Goal: Navigation & Orientation: Find specific page/section

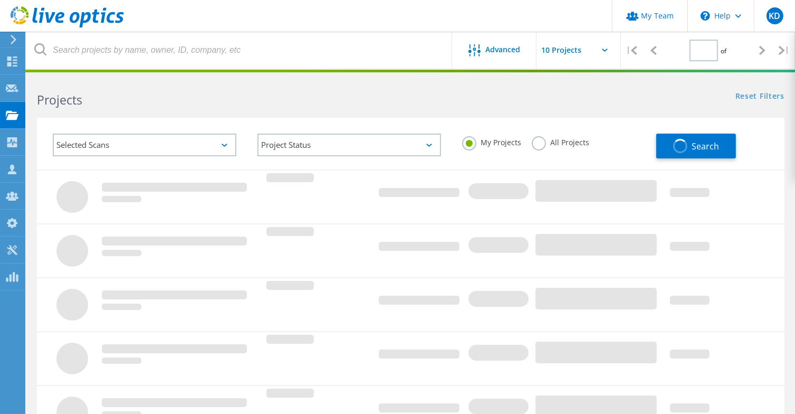
type input "1"
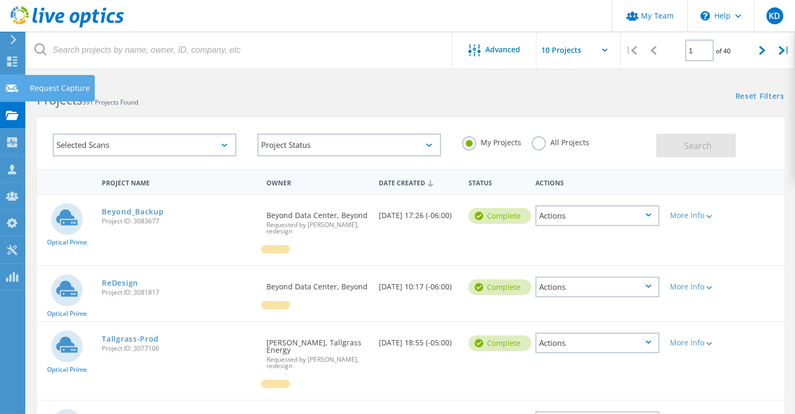
click at [17, 94] on div at bounding box center [12, 90] width 13 height 12
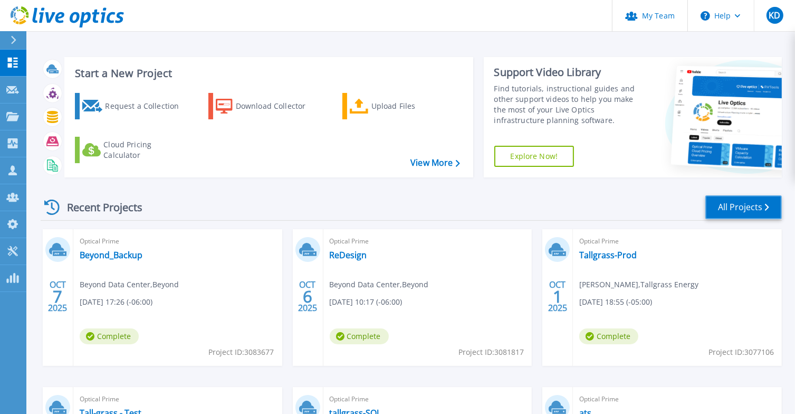
click at [757, 206] on link "All Projects" at bounding box center [743, 207] width 77 height 24
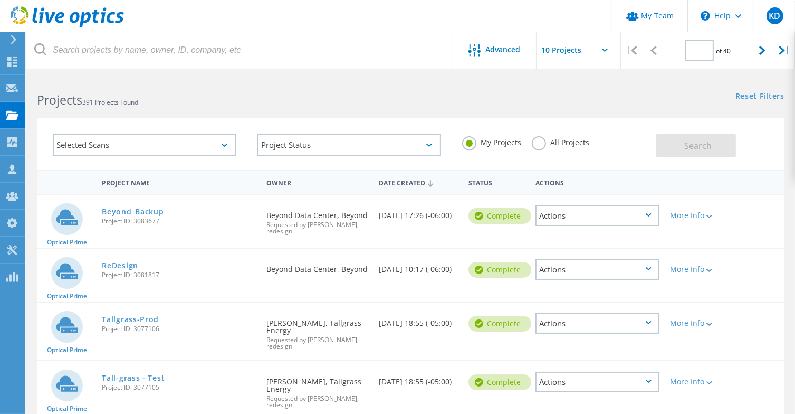
type input "1"
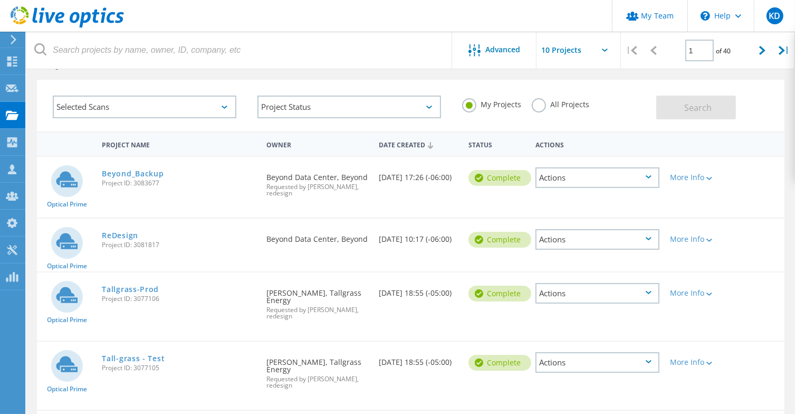
scroll to position [140, 0]
